Goal: Transaction & Acquisition: Purchase product/service

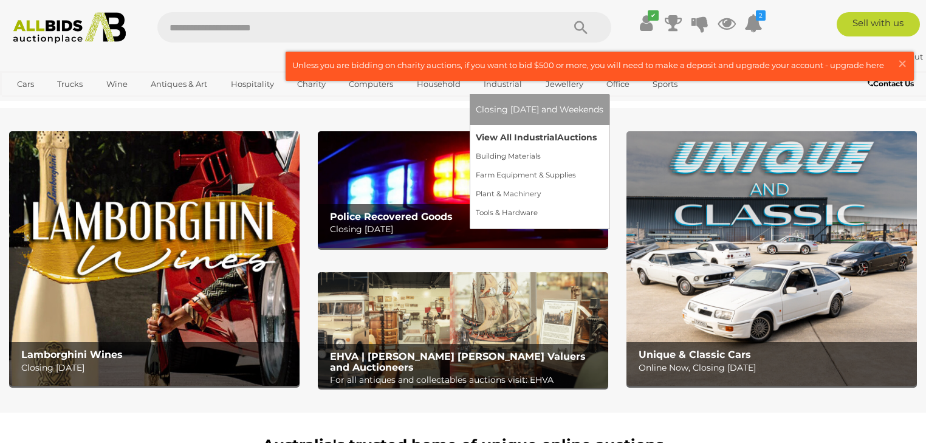
click at [493, 134] on link "View All Industrial Auctions" at bounding box center [540, 137] width 128 height 19
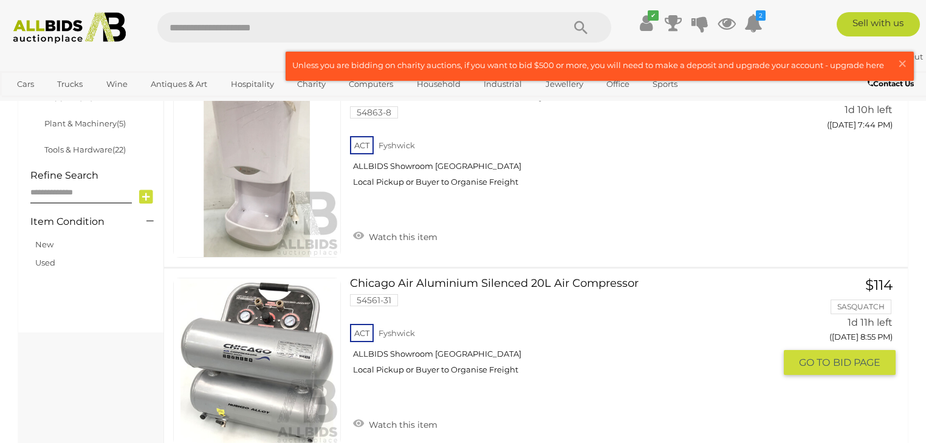
scroll to position [535, 0]
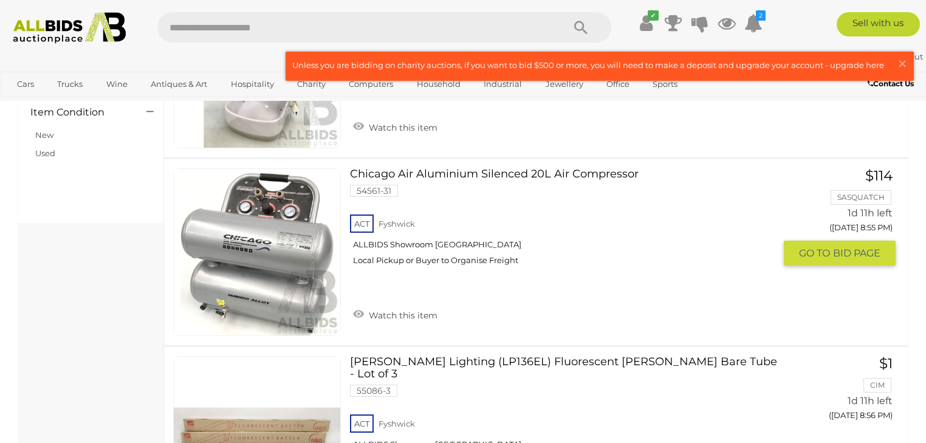
click at [445, 175] on link "Chicago Air Aluminium Silenced 20L Air Compressor 54561-31 ACT Fyshwick" at bounding box center [567, 221] width 416 height 106
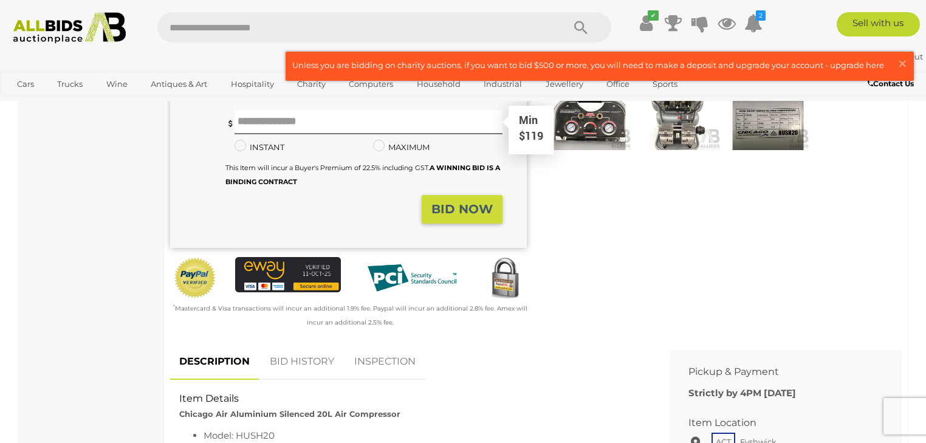
scroll to position [389, 0]
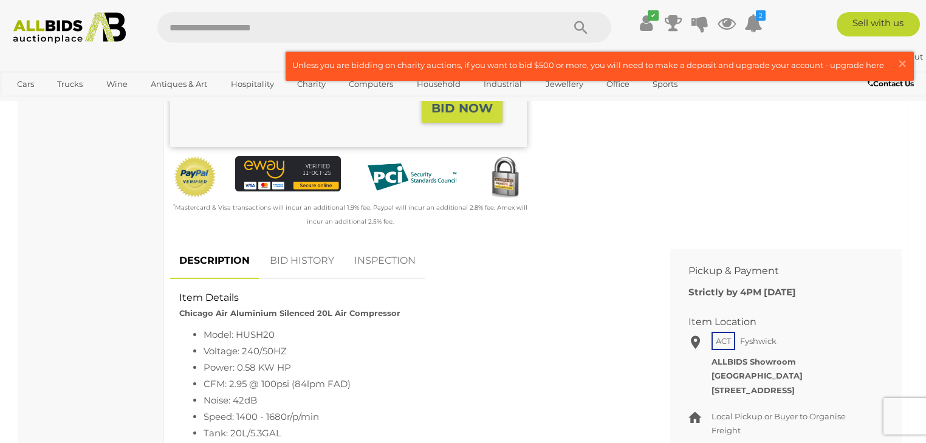
click at [301, 258] on link "BID HISTORY" at bounding box center [302, 261] width 83 height 36
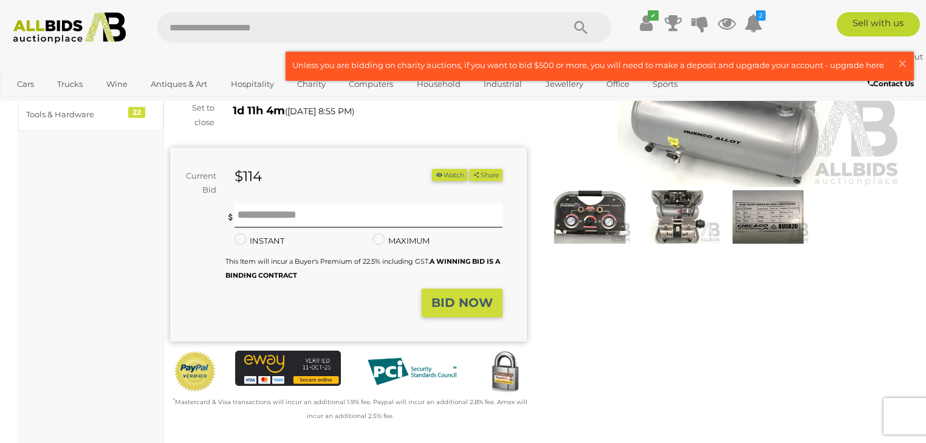
scroll to position [0, 0]
